Goal: Information Seeking & Learning: Learn about a topic

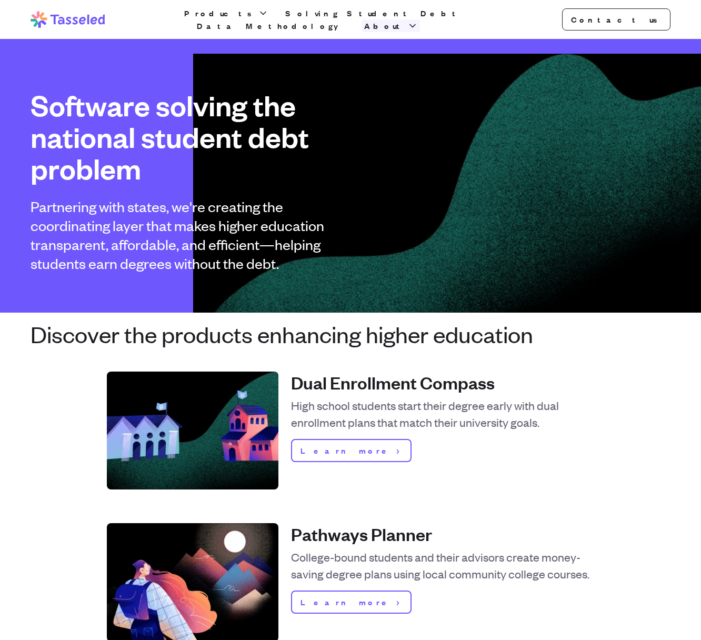
click at [418, 21] on icon "button" at bounding box center [412, 26] width 11 height 11
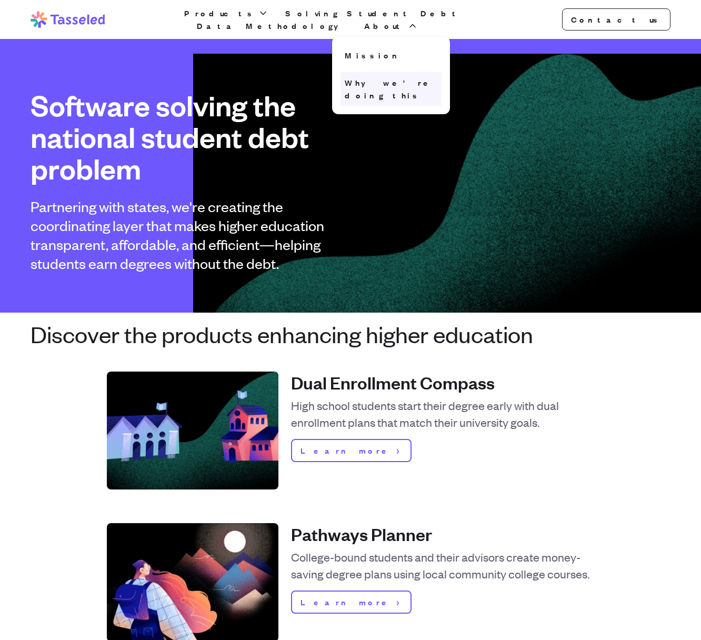
click at [442, 72] on link "Why we're doing this" at bounding box center [391, 89] width 101 height 34
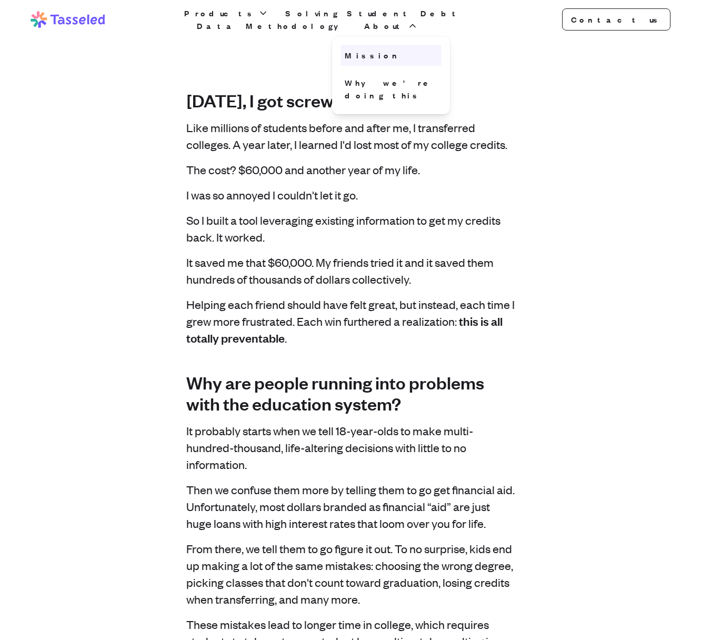
click at [442, 51] on link "Mission" at bounding box center [391, 55] width 101 height 21
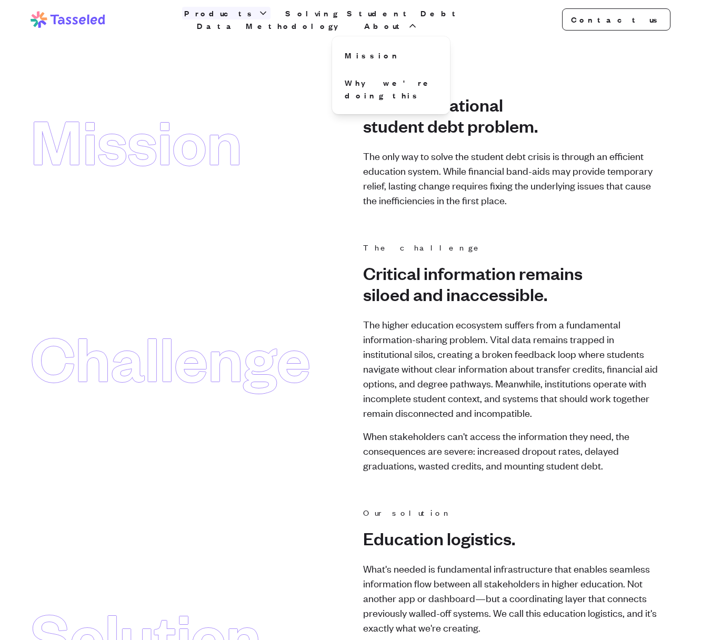
click at [228, 19] on span "Products" at bounding box center [220, 13] width 72 height 13
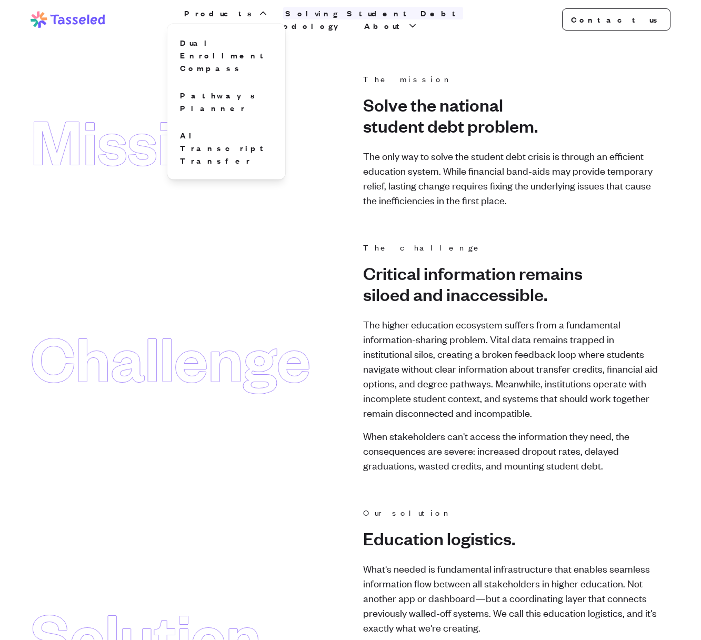
click at [308, 18] on link "Solving Student Debt" at bounding box center [373, 13] width 180 height 13
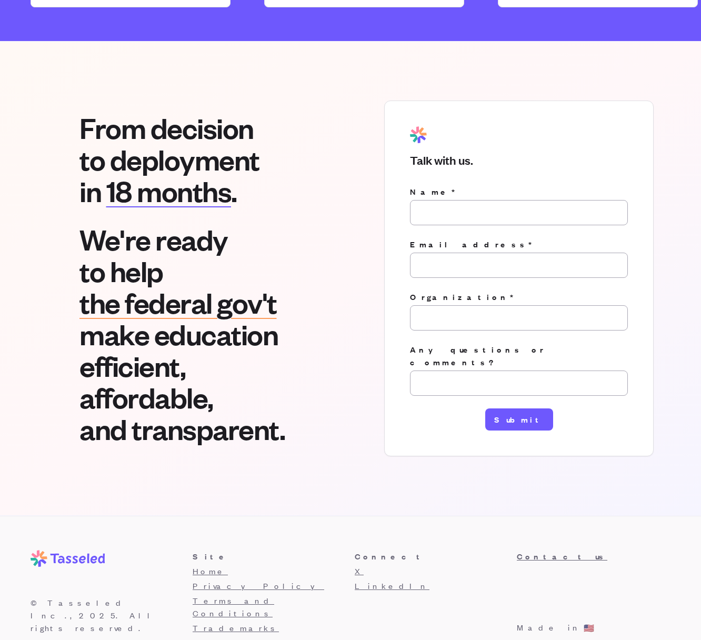
scroll to position [1498, 0]
